Goal: Transaction & Acquisition: Purchase product/service

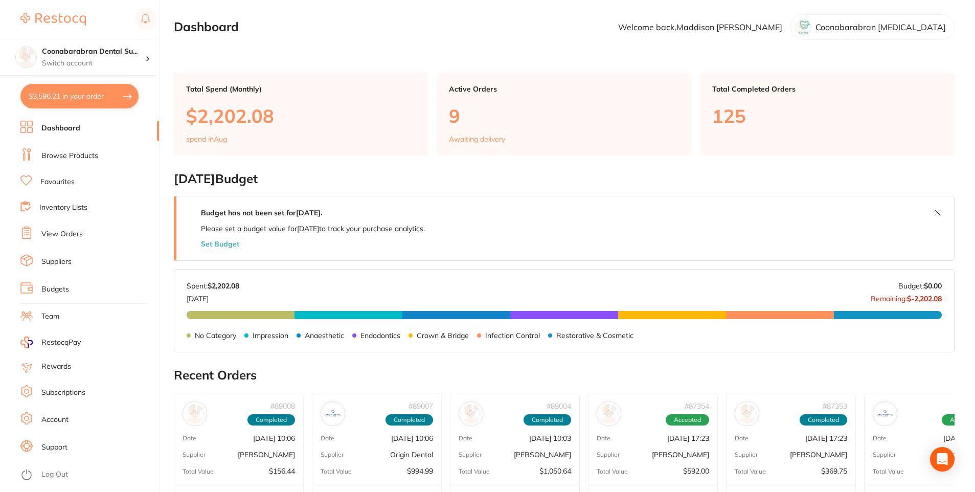
click at [78, 159] on link "Browse Products" at bounding box center [69, 156] width 57 height 10
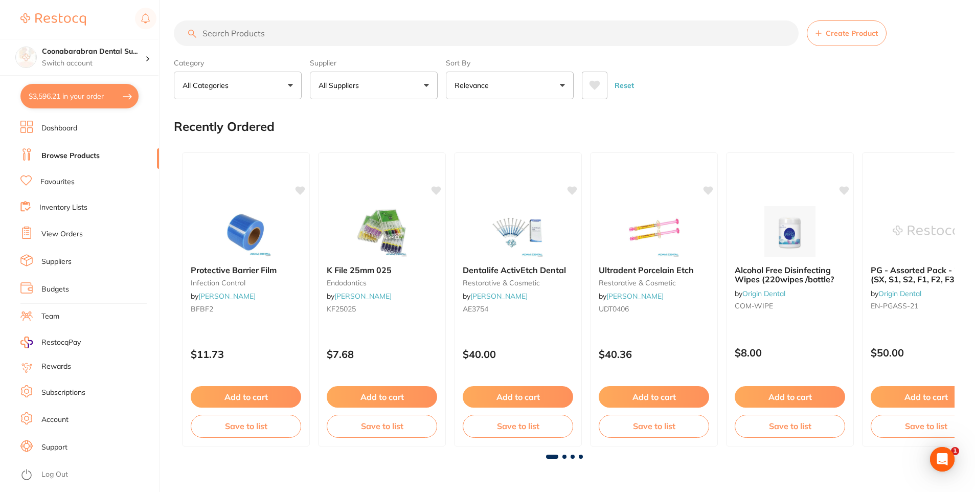
click at [405, 27] on input "search" at bounding box center [486, 33] width 625 height 26
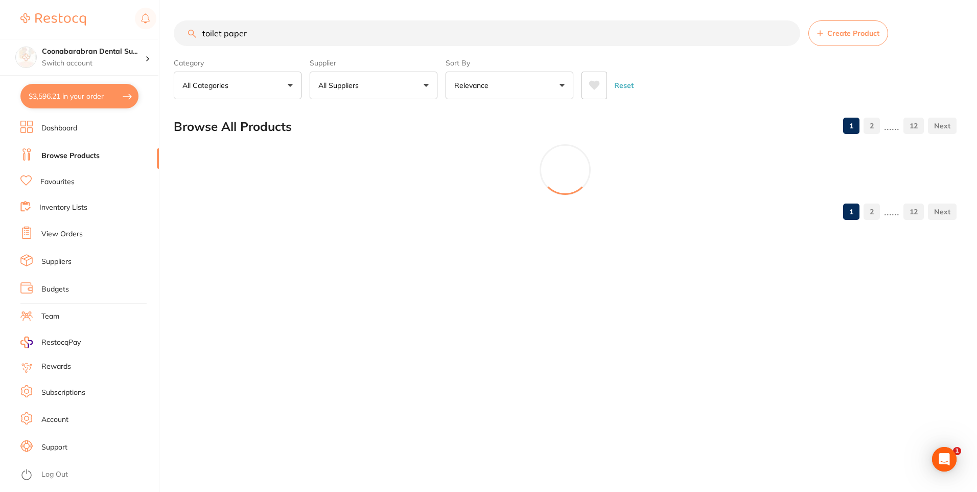
type input "toilet paper"
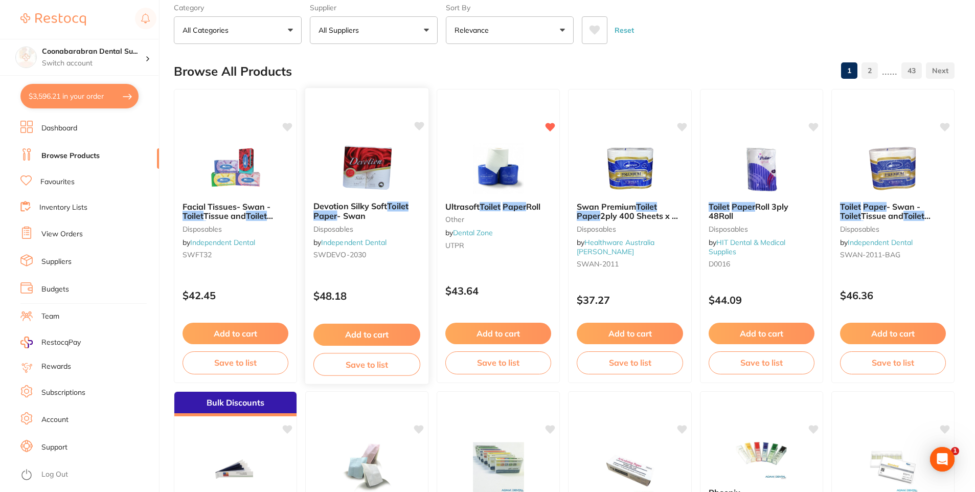
scroll to position [102, 0]
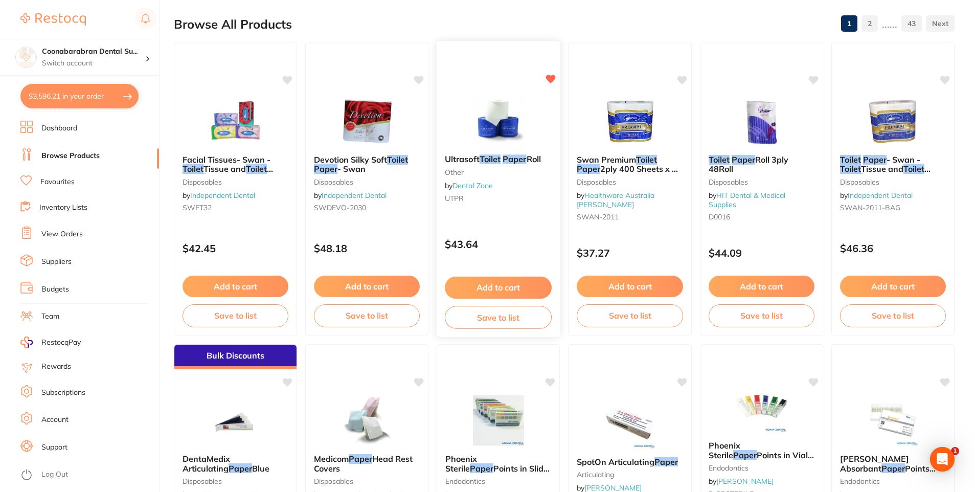
click at [494, 143] on img at bounding box center [498, 121] width 67 height 52
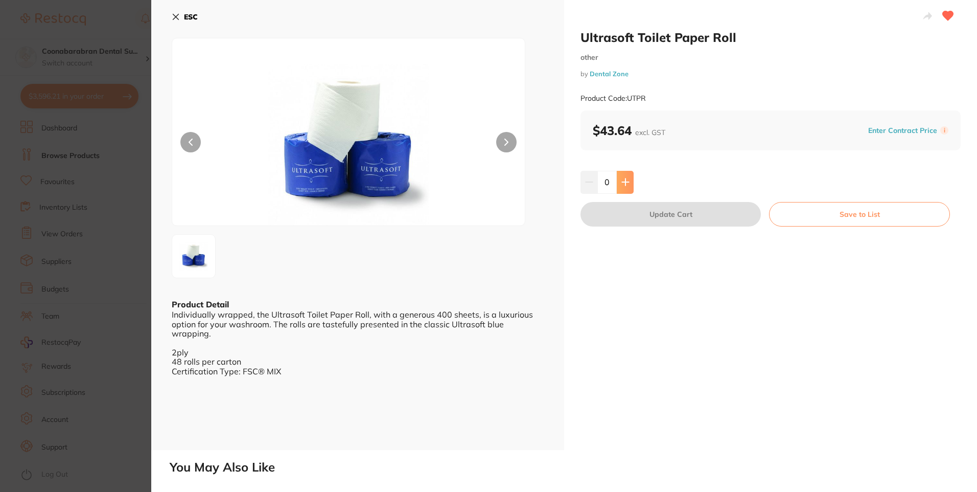
click at [628, 181] on icon at bounding box center [626, 182] width 8 height 8
type input "1"
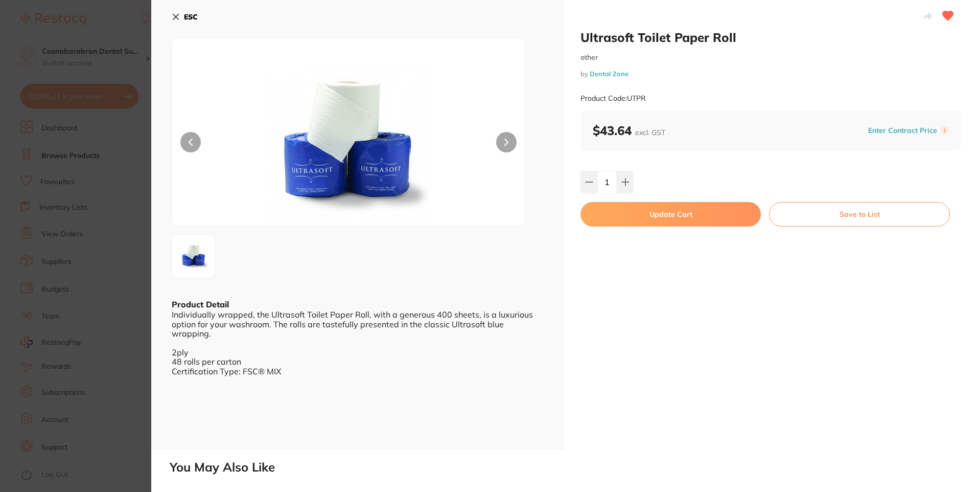
click at [653, 220] on button "Update Cart" at bounding box center [671, 214] width 180 height 25
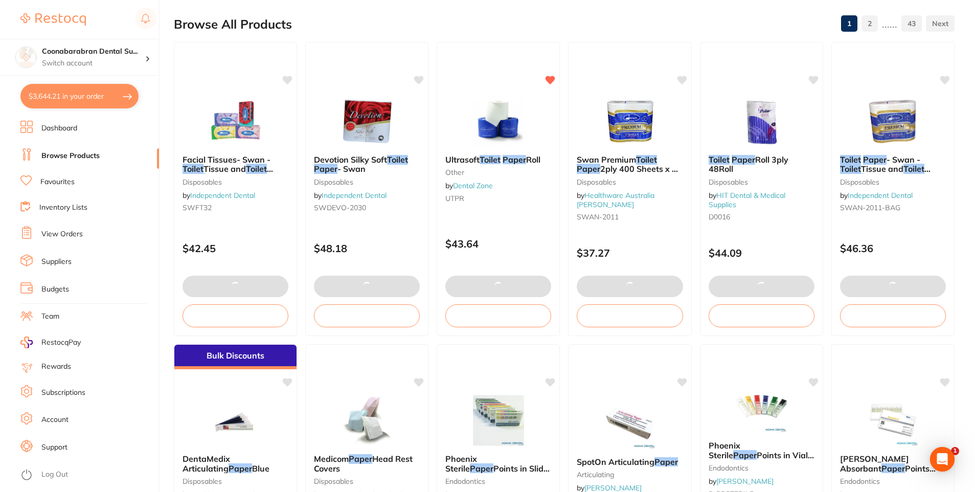
click at [100, 126] on li "Dashboard" at bounding box center [89, 128] width 139 height 15
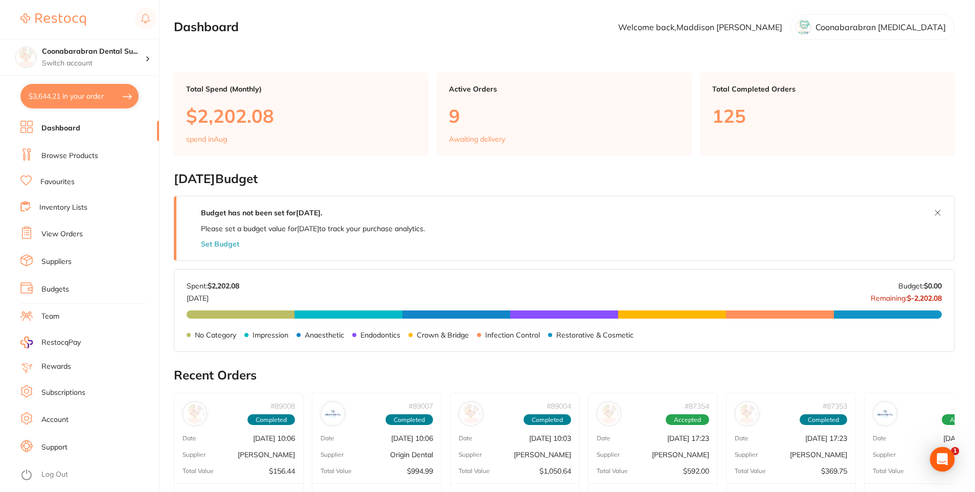
click at [94, 99] on button "$3,644.21 in your order" at bounding box center [79, 96] width 118 height 25
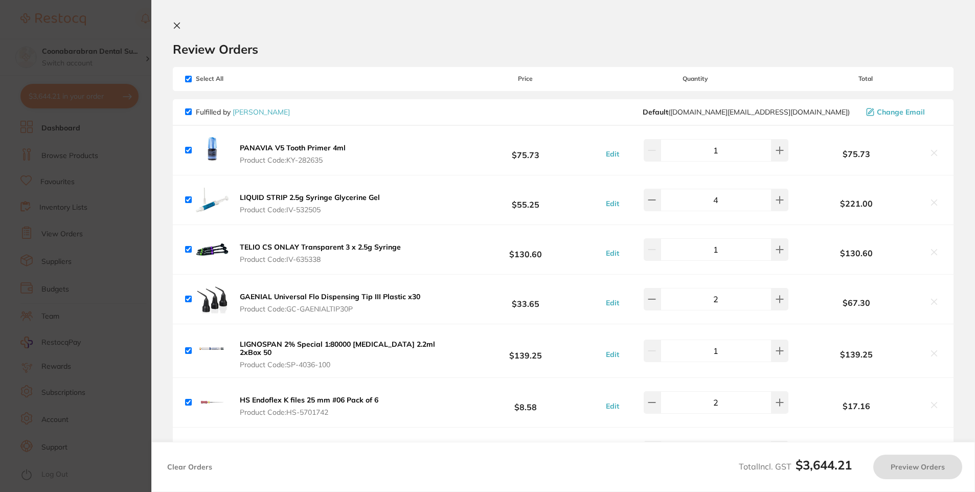
checkbox input "true"
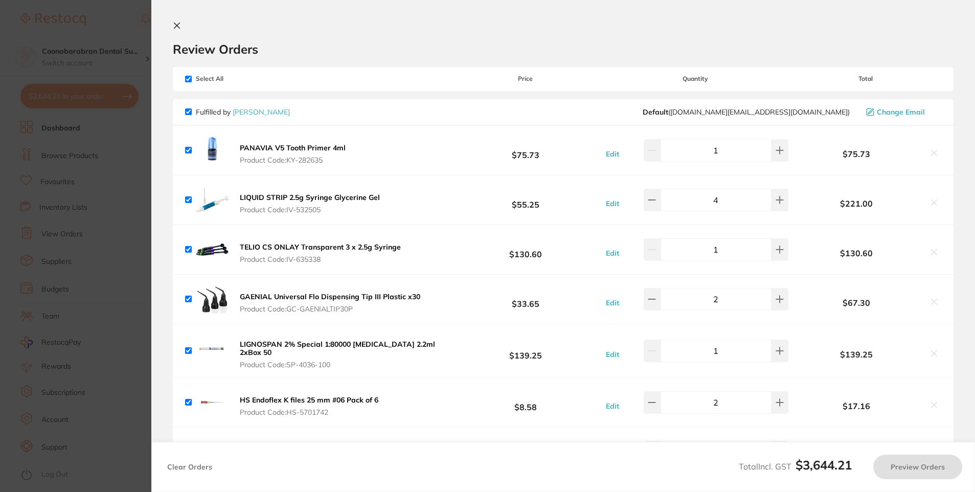
checkbox input "true"
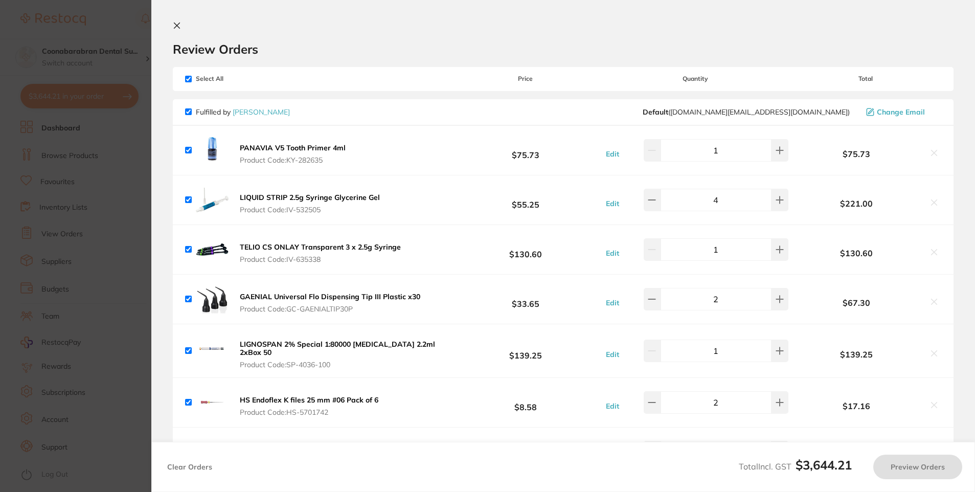
checkbox input "true"
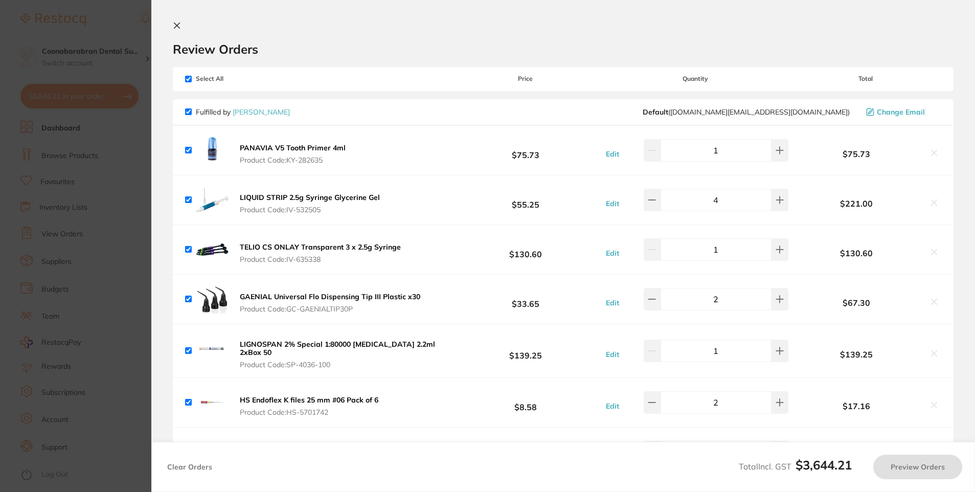
checkbox input "true"
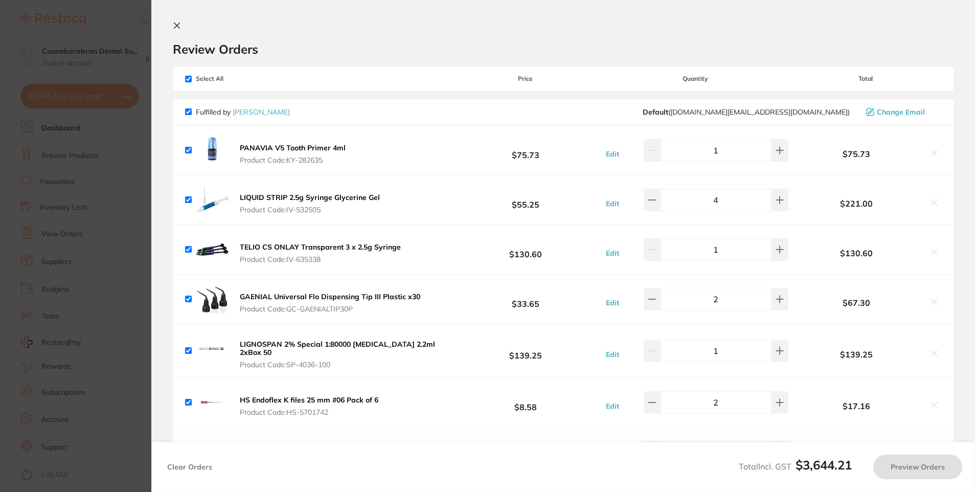
checkbox input "true"
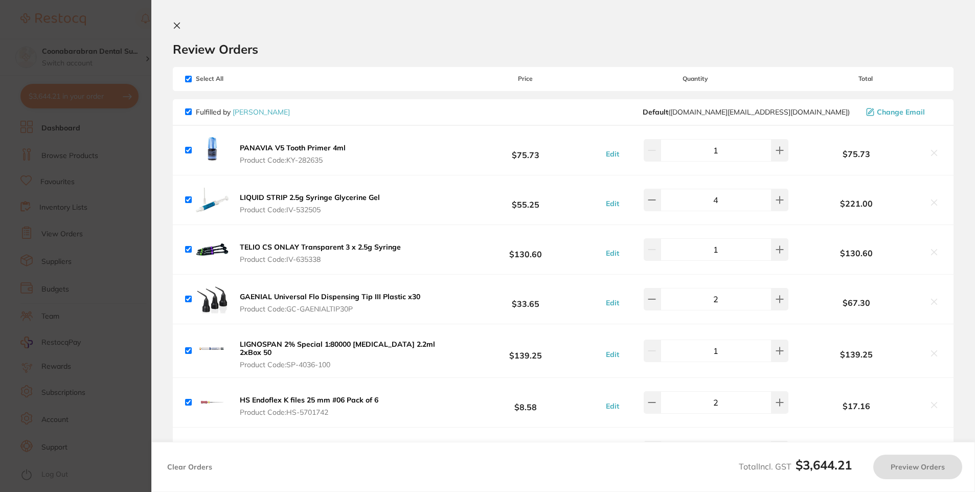
checkbox input "true"
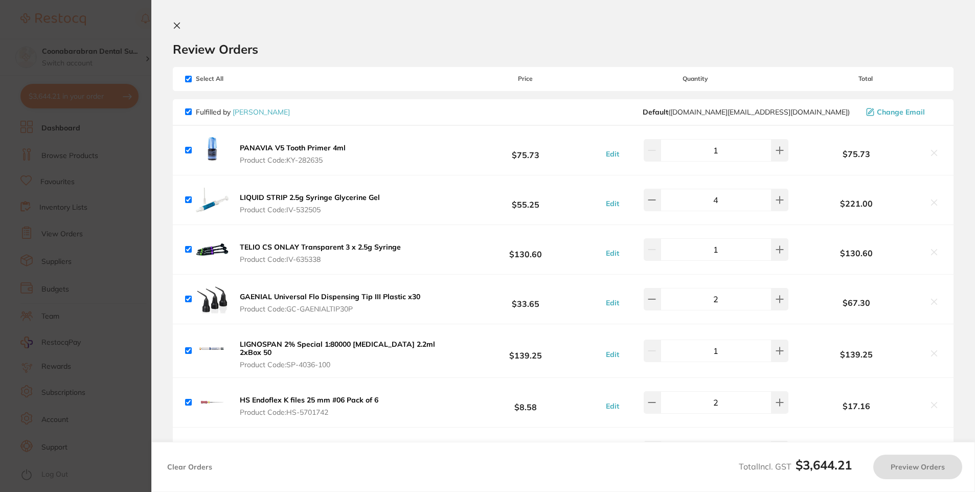
checkbox input "true"
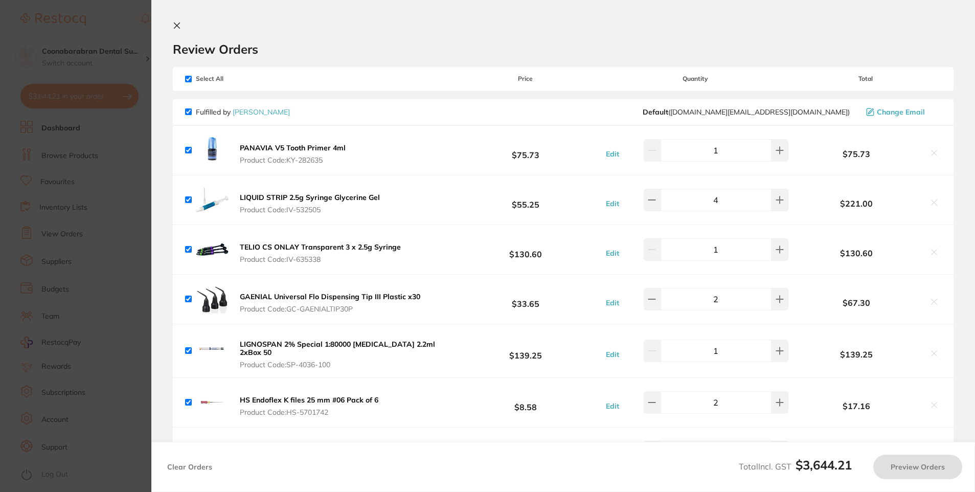
checkbox input "true"
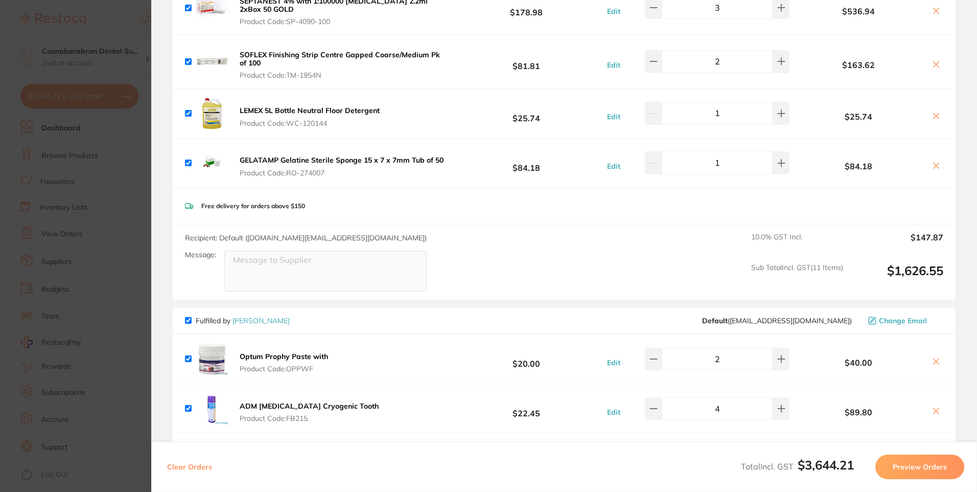
scroll to position [511, 0]
